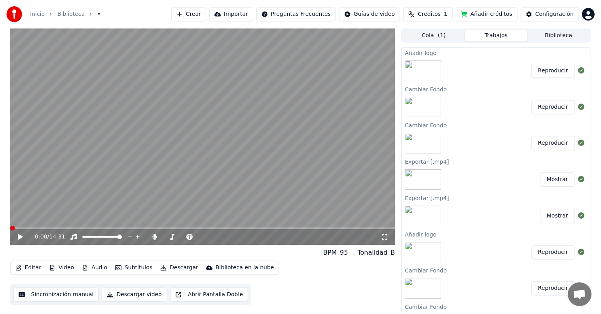
click at [539, 74] on button "Reproducir" at bounding box center [553, 71] width 44 height 14
click at [196, 228] on span at bounding box center [202, 229] width 385 height 2
click at [253, 228] on span at bounding box center [202, 229] width 385 height 2
click at [266, 227] on video at bounding box center [202, 136] width 385 height 216
click at [267, 228] on span at bounding box center [202, 229] width 385 height 2
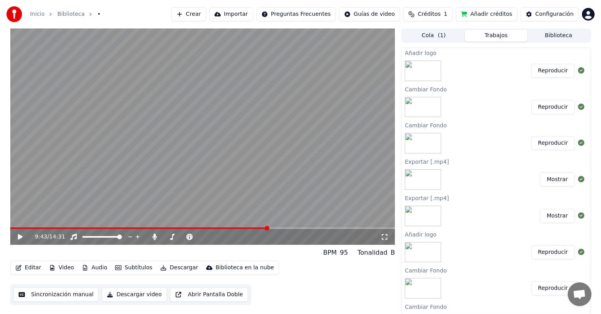
click at [256, 151] on video at bounding box center [202, 136] width 385 height 216
click at [302, 228] on span at bounding box center [202, 229] width 385 height 2
click at [176, 269] on button "Descargar" at bounding box center [179, 267] width 44 height 11
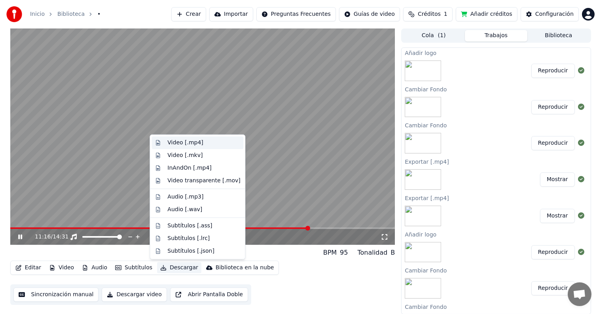
click at [187, 146] on div "Video [.mp4]" at bounding box center [185, 143] width 36 height 8
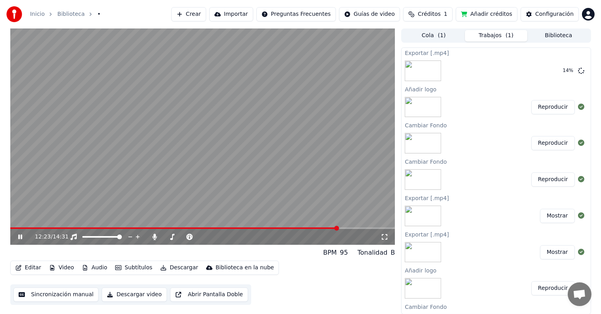
click at [21, 236] on icon at bounding box center [20, 237] width 4 height 5
click at [549, 70] on button "Mostrar" at bounding box center [557, 71] width 35 height 14
